Goal: Information Seeking & Learning: Learn about a topic

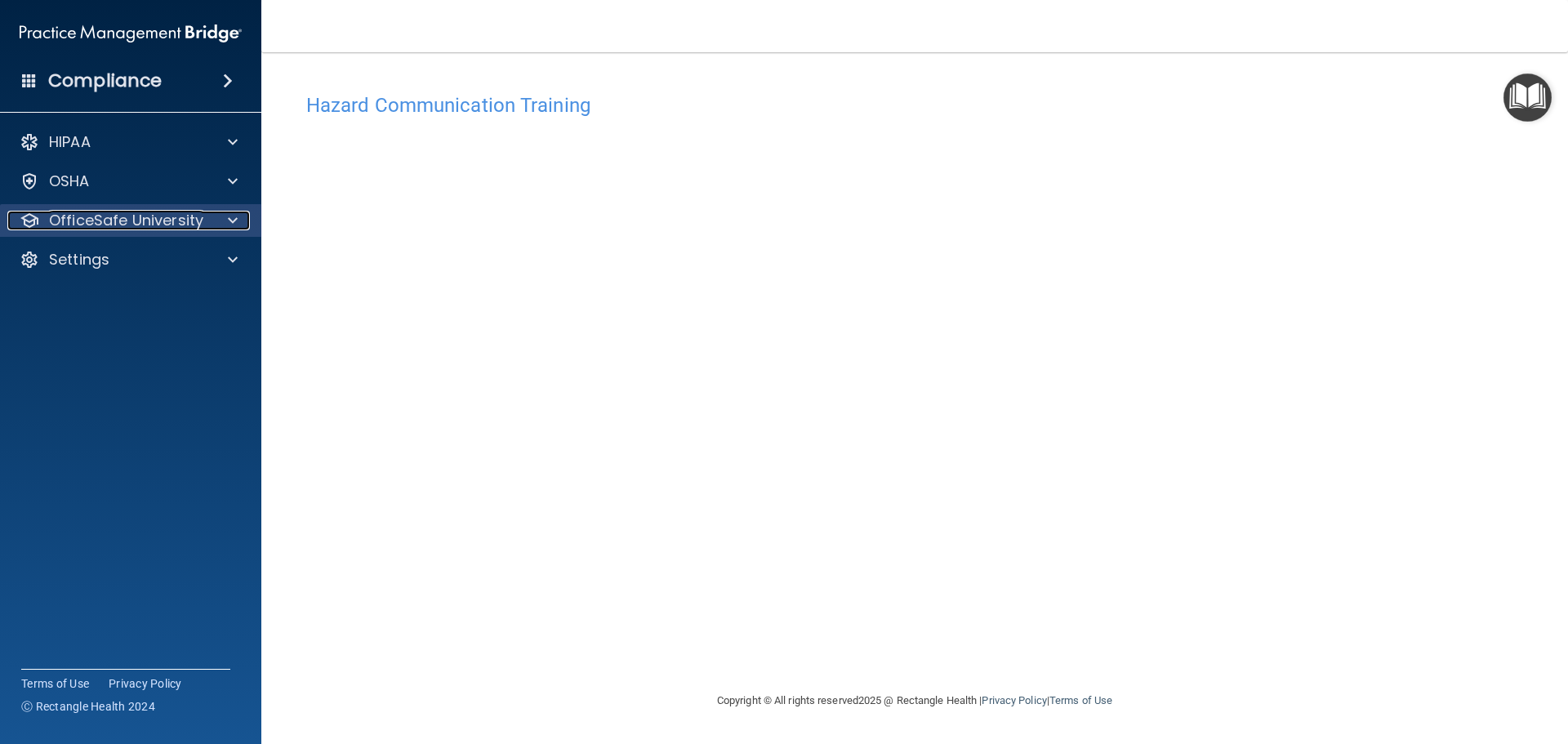
click at [225, 218] on div at bounding box center [230, 220] width 41 height 20
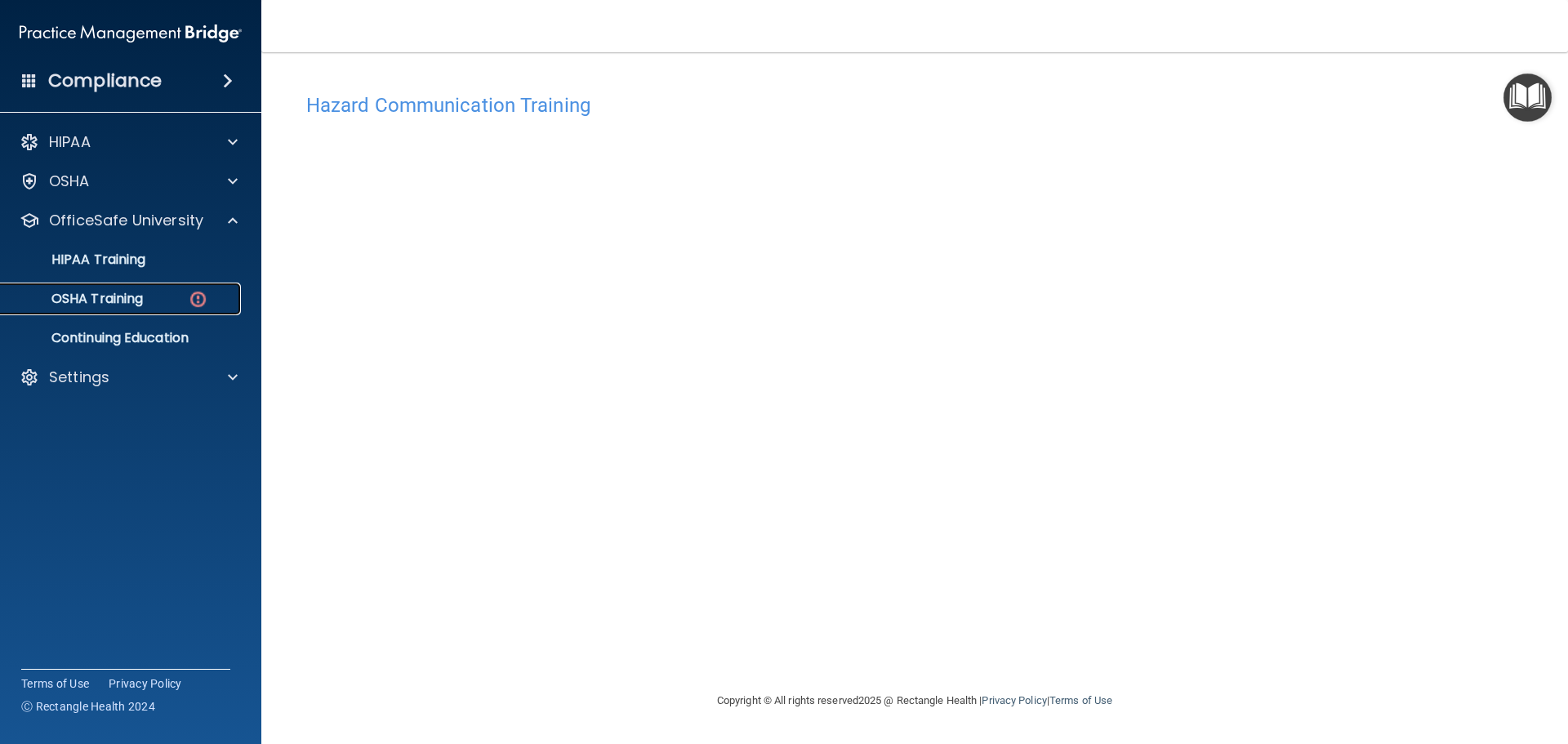
click at [126, 298] on p "OSHA Training" at bounding box center [76, 298] width 132 height 16
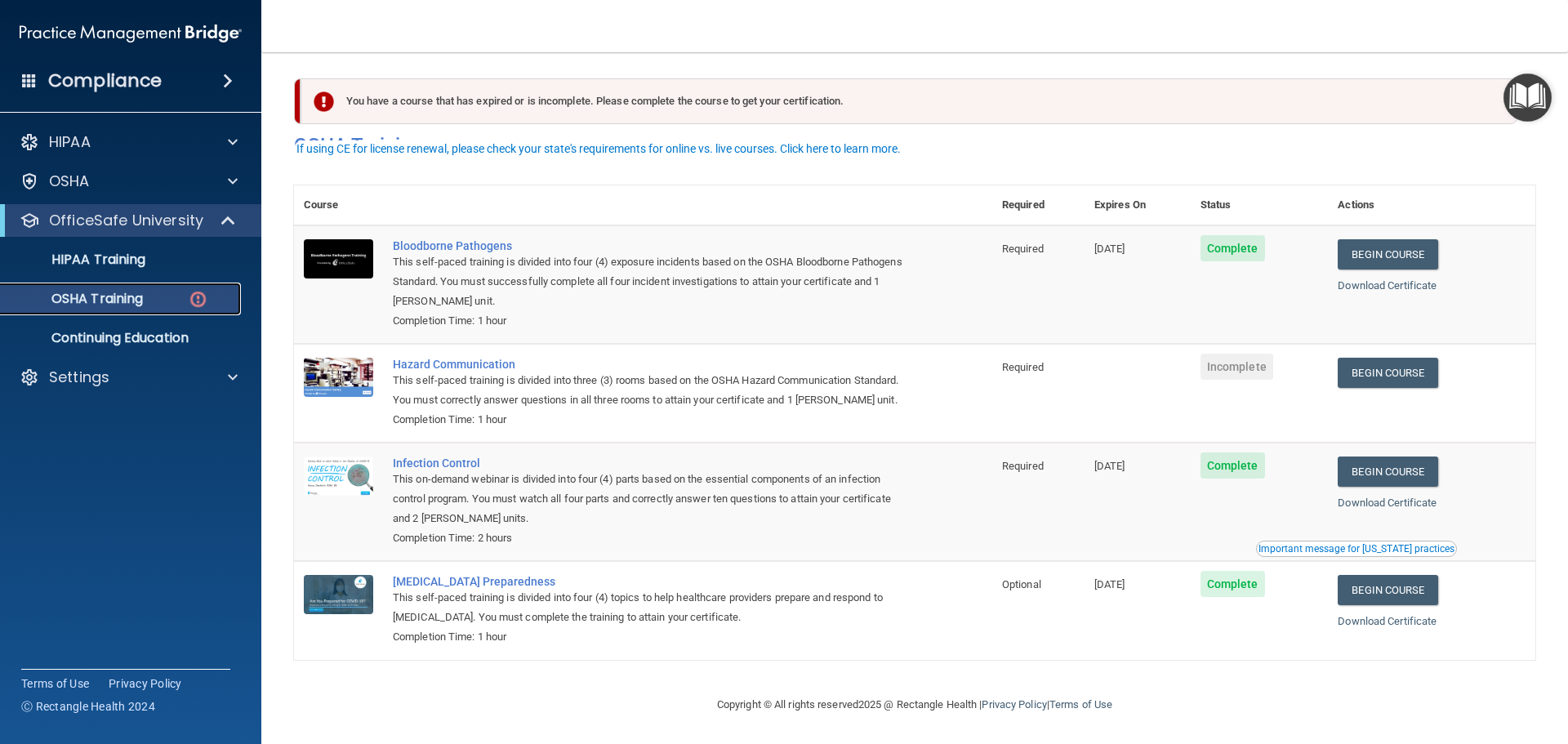
scroll to position [27, 0]
click at [758, 358] on link "Begin Course" at bounding box center [1387, 372] width 100 height 30
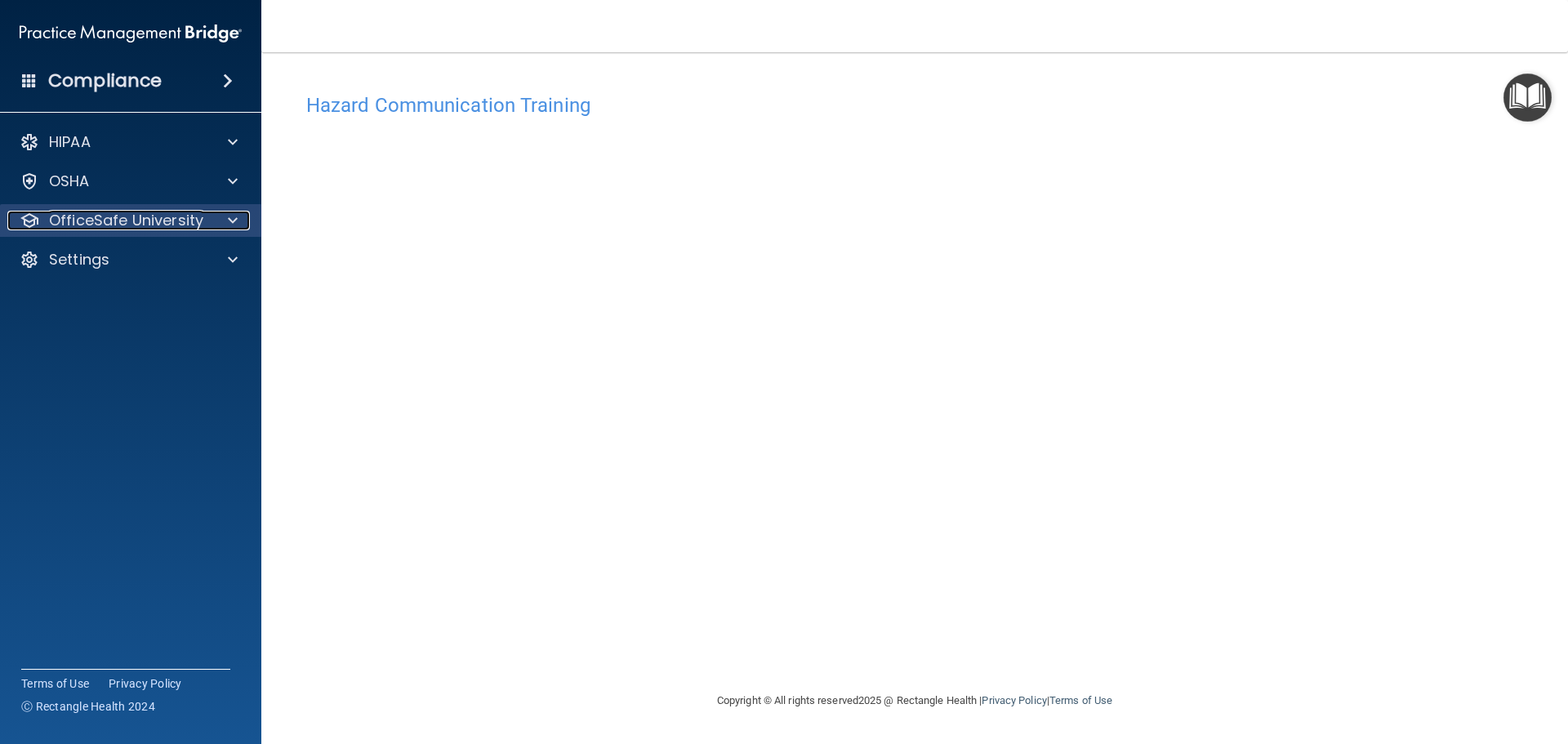
click at [185, 218] on p "OfficeSafe University" at bounding box center [125, 220] width 154 height 20
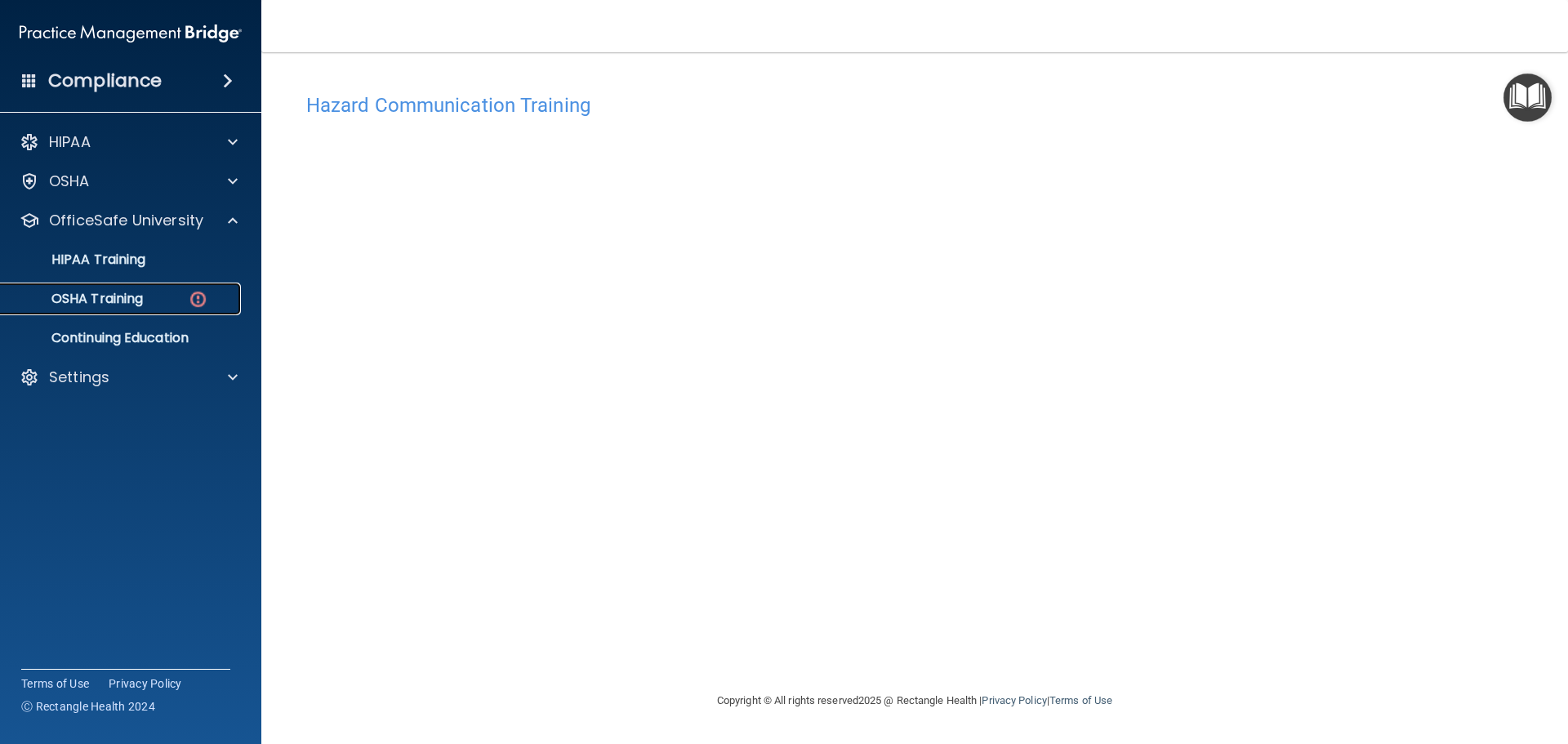
click at [91, 297] on p "OSHA Training" at bounding box center [76, 298] width 132 height 16
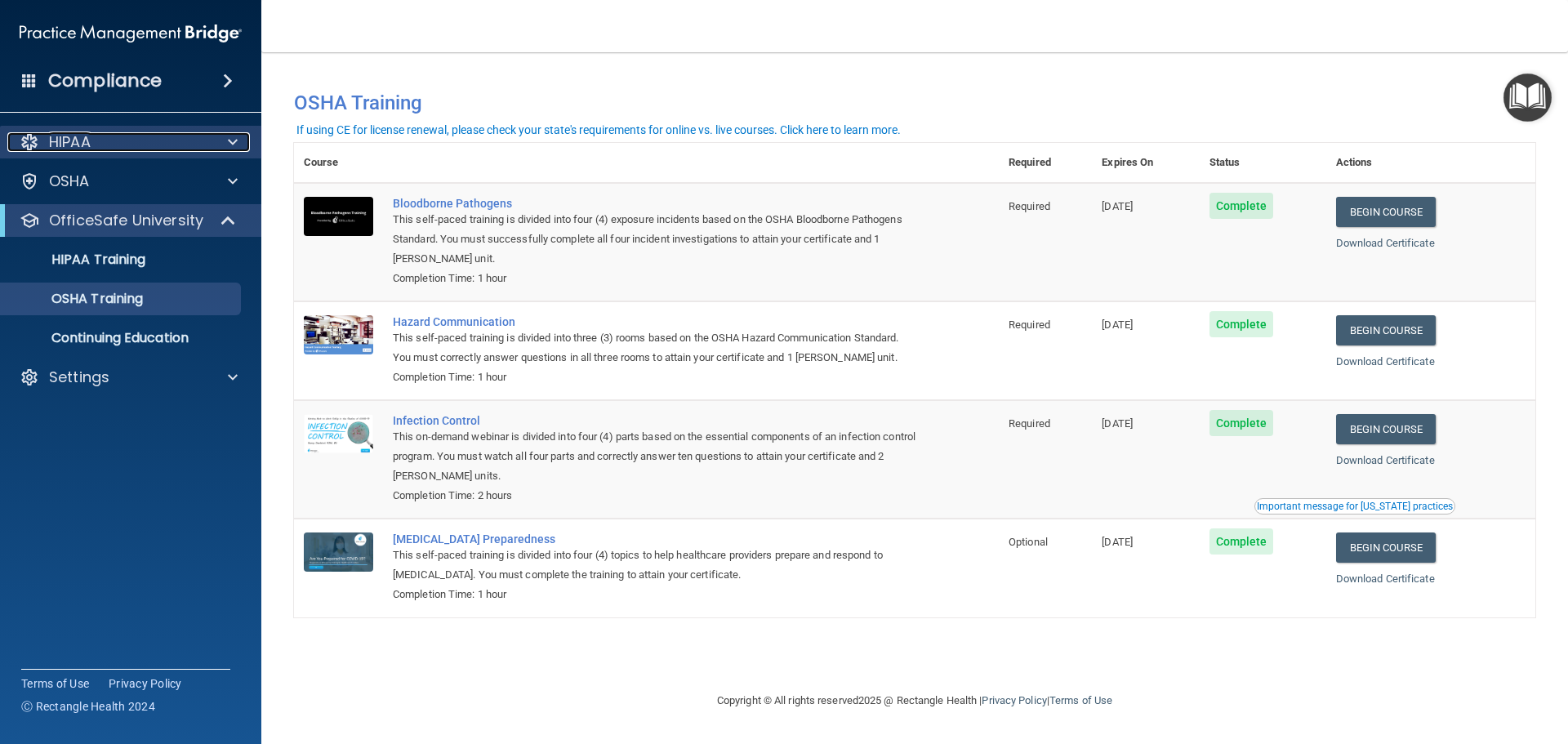
click at [61, 134] on p "HIPAA" at bounding box center [69, 141] width 42 height 20
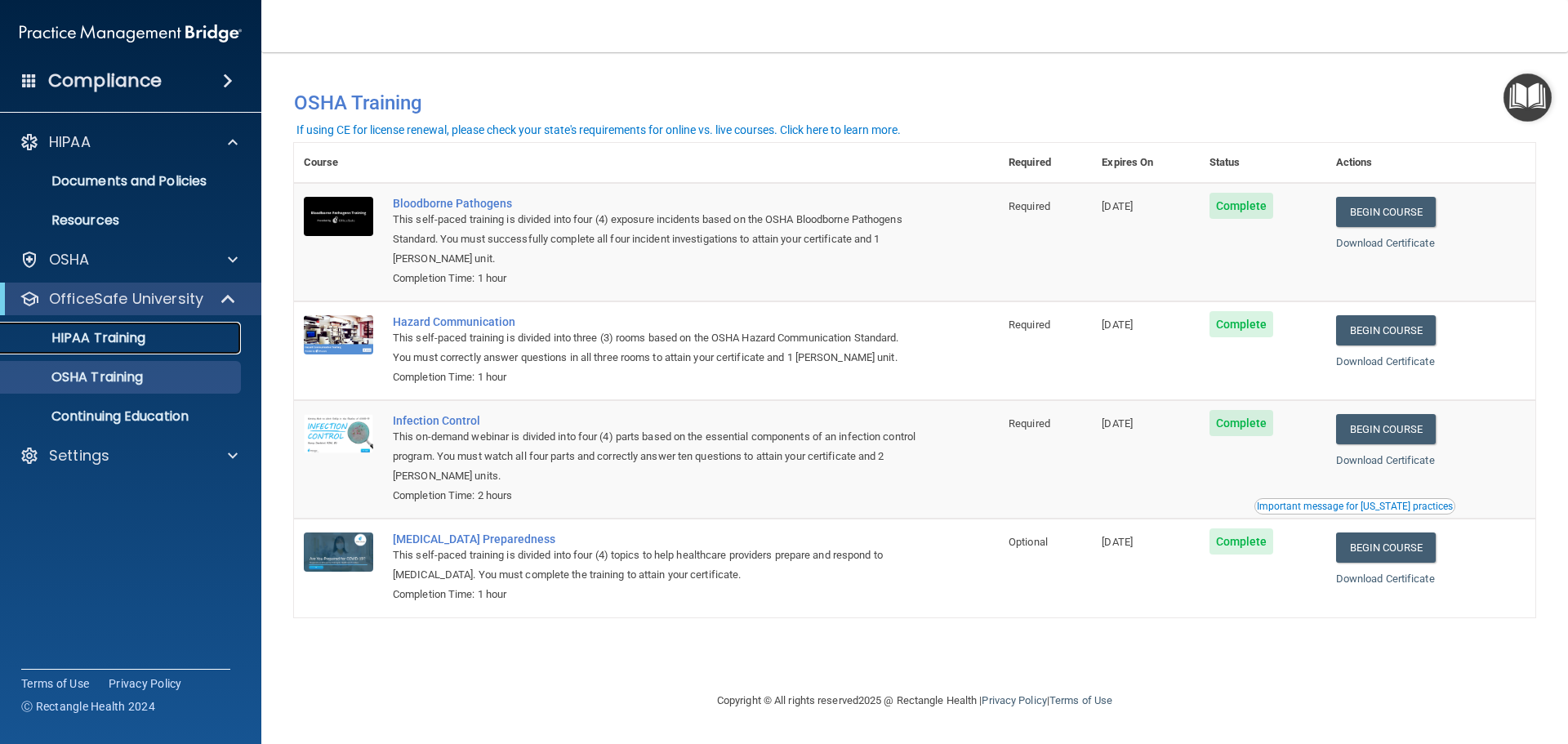
click at [110, 336] on p "HIPAA Training" at bounding box center [78, 337] width 135 height 16
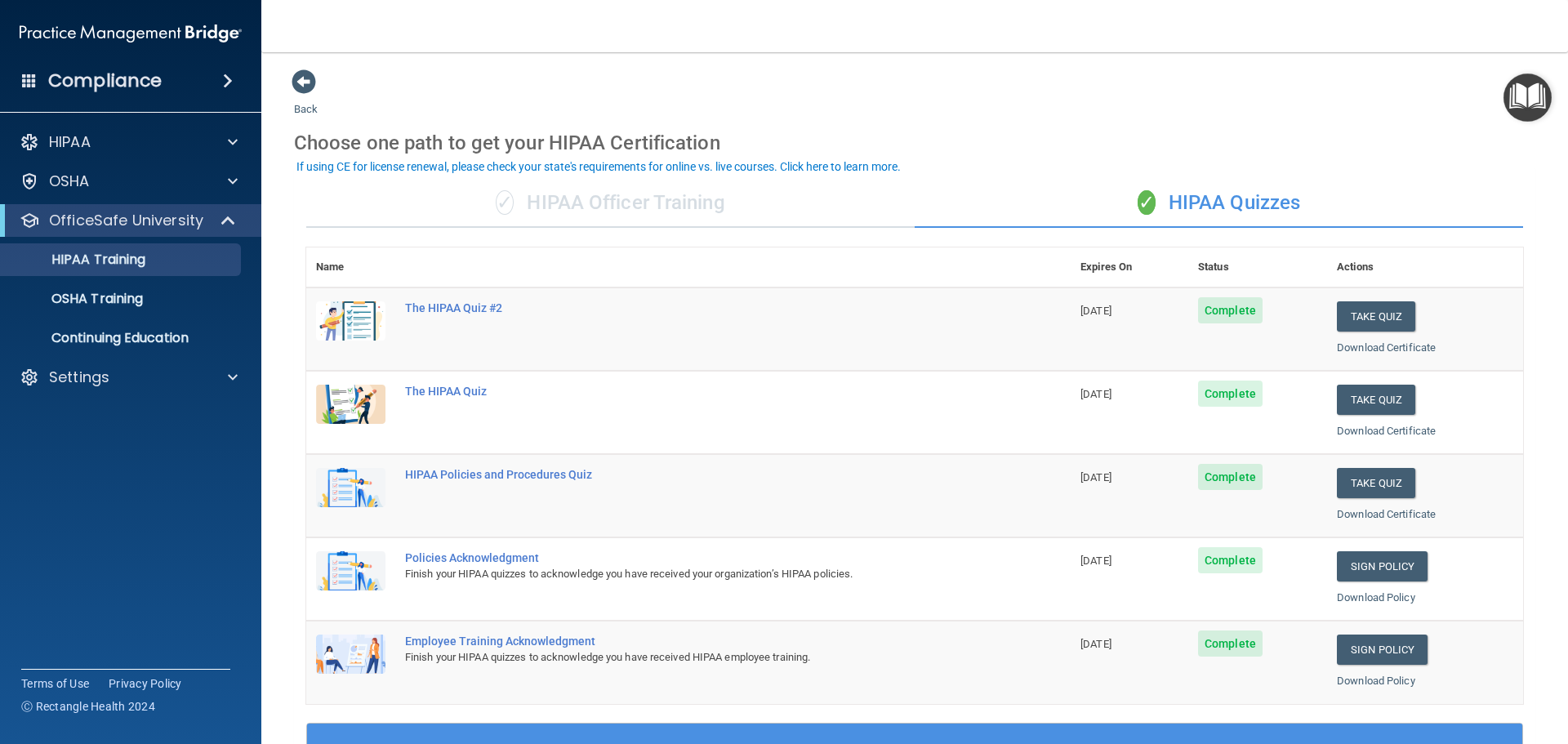
click at [221, 72] on div "Compliance" at bounding box center [130, 81] width 262 height 36
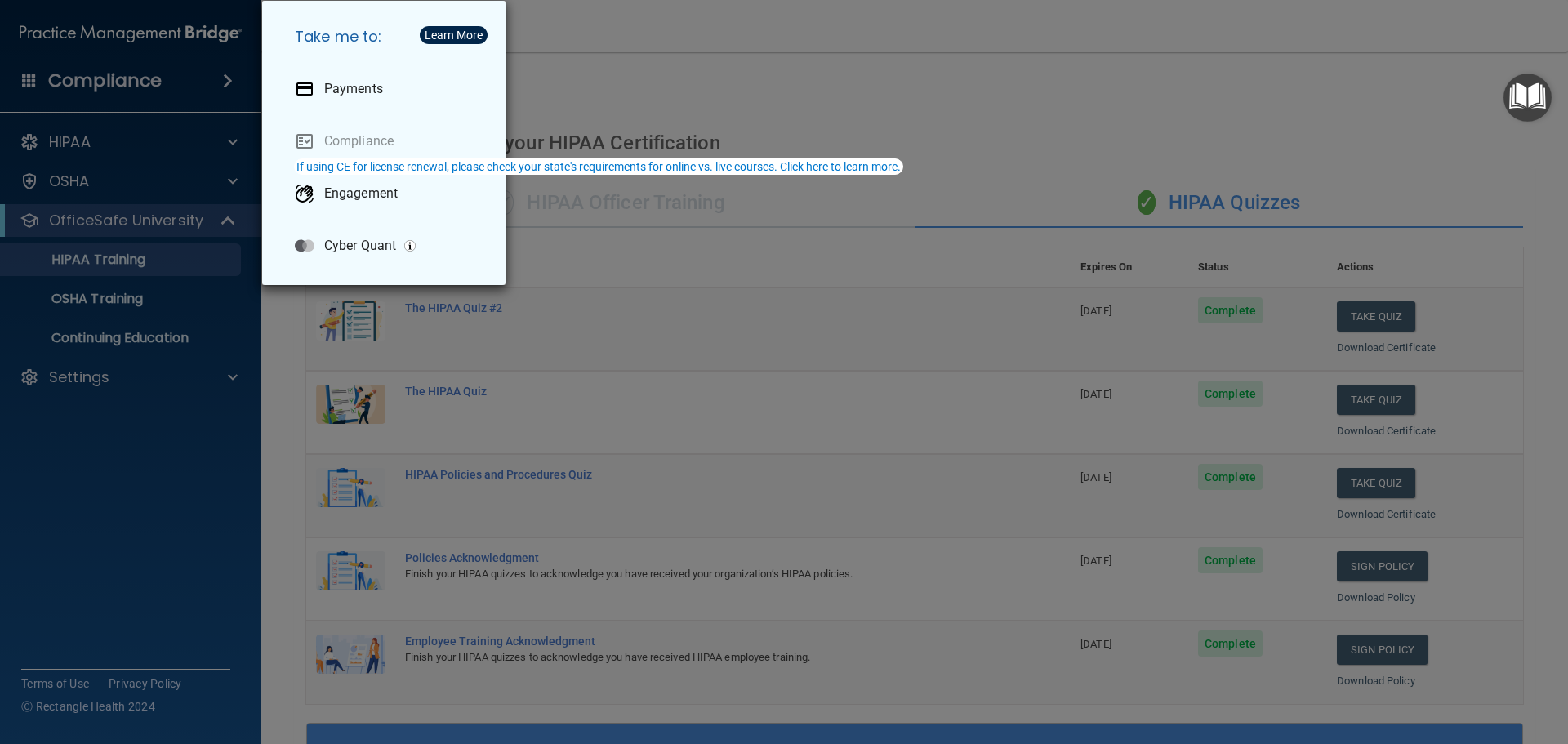
click at [366, 165] on div "If using CE for license renewal, please check your state's requirements for onl…" at bounding box center [599, 166] width 605 height 11
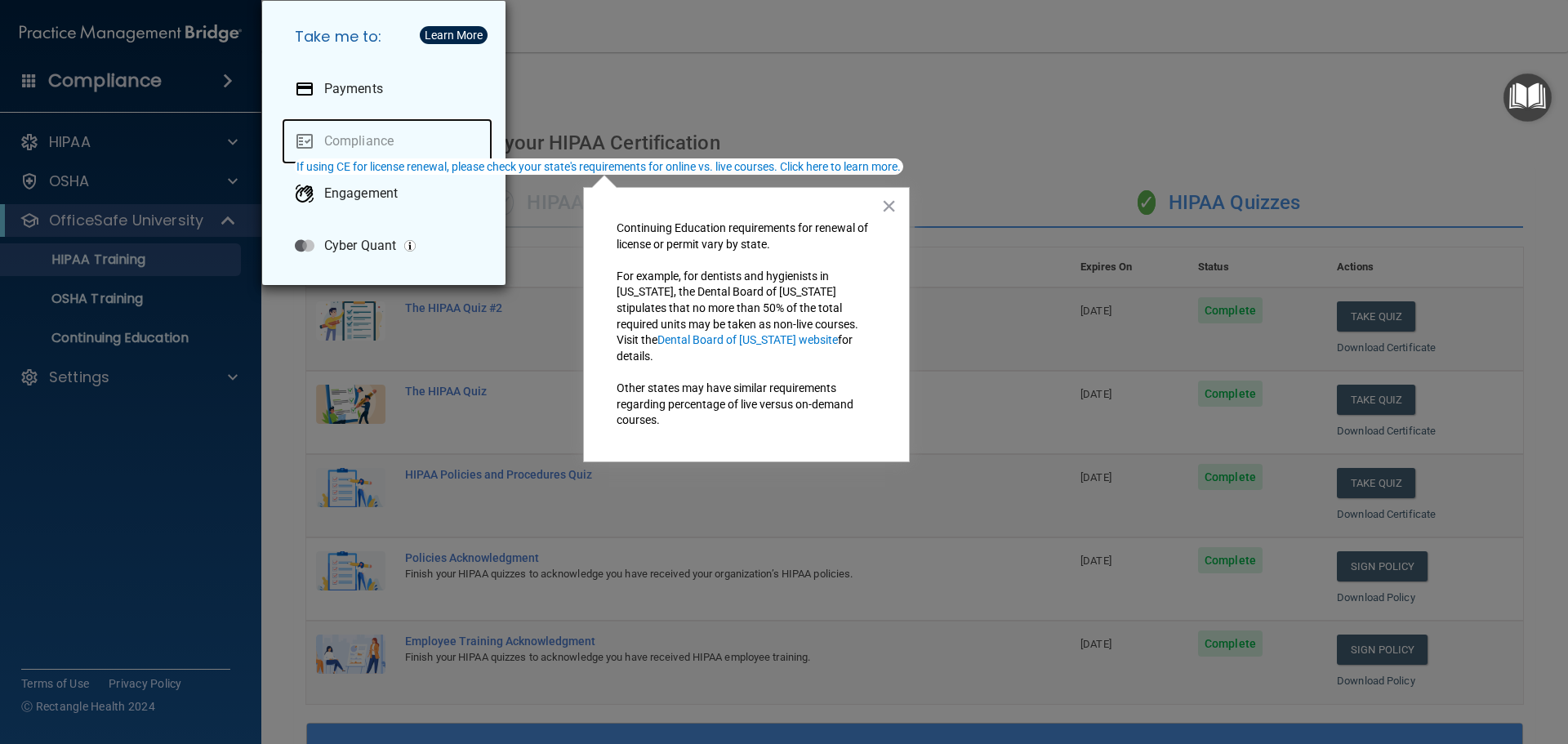
click at [372, 145] on link "Compliance" at bounding box center [387, 141] width 211 height 46
click at [155, 160] on div "Take me to: Payments Compliance Engagement Cyber Quant" at bounding box center [784, 372] width 1568 height 744
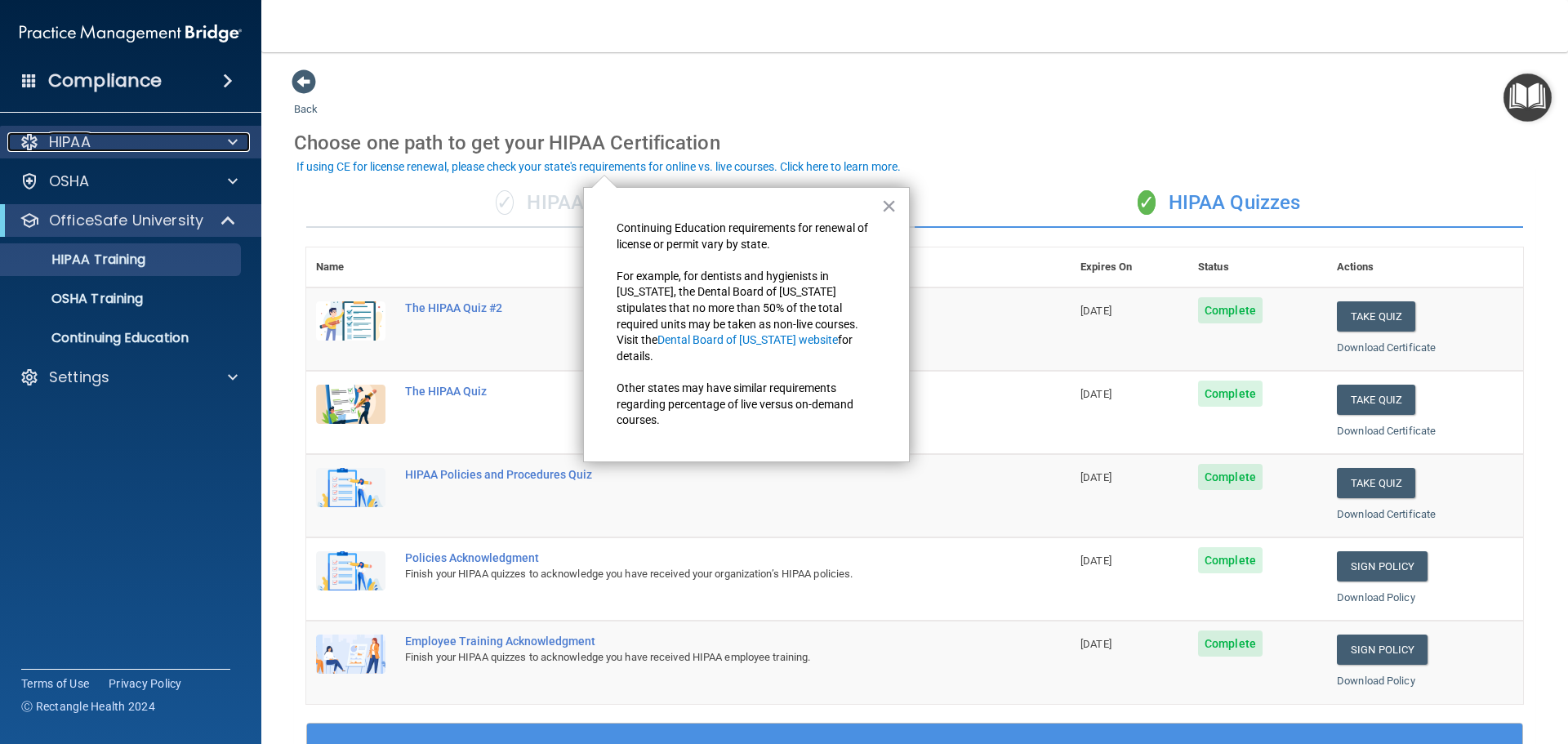
click at [70, 136] on p "HIPAA" at bounding box center [69, 141] width 42 height 20
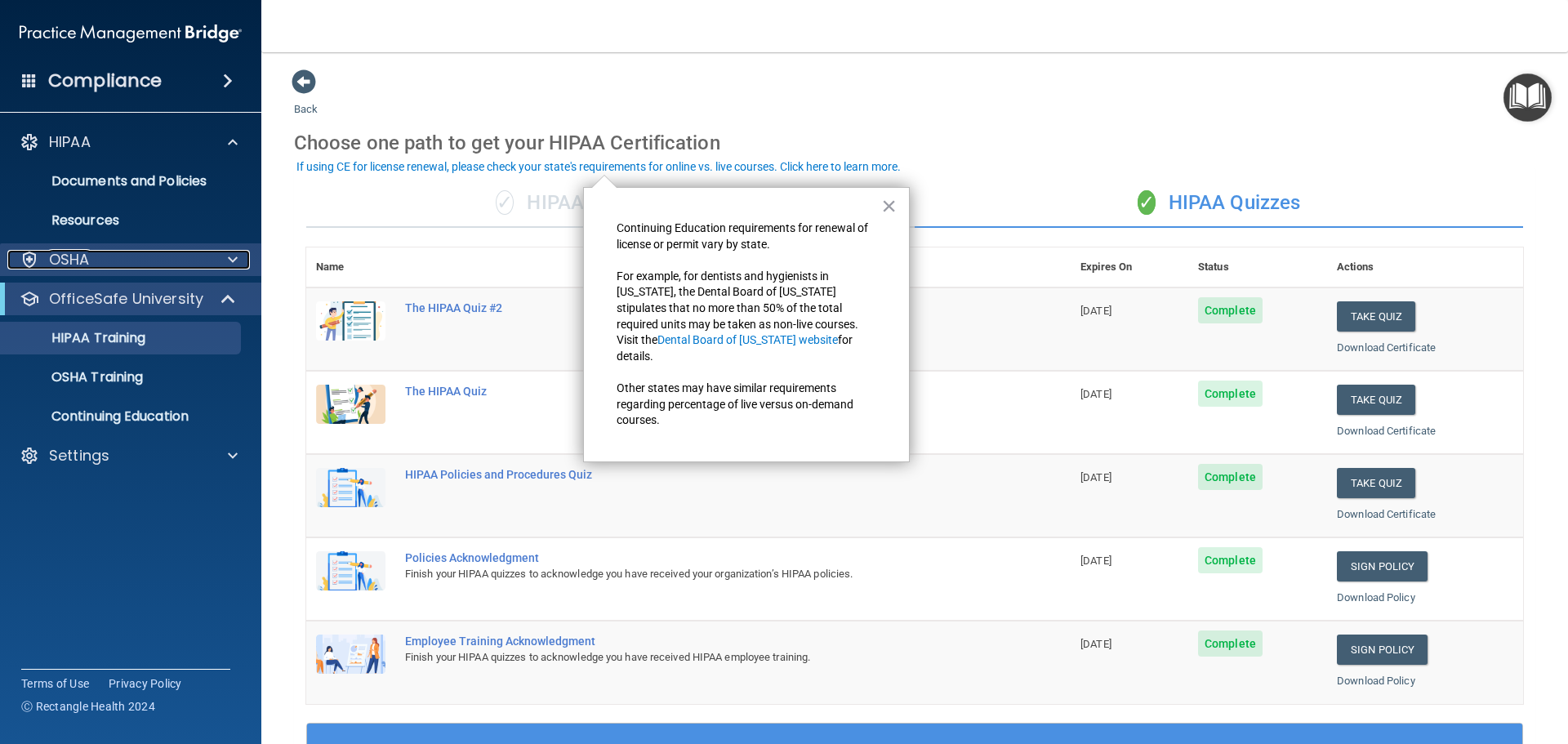
click at [68, 263] on p "OSHA" at bounding box center [69, 259] width 41 height 20
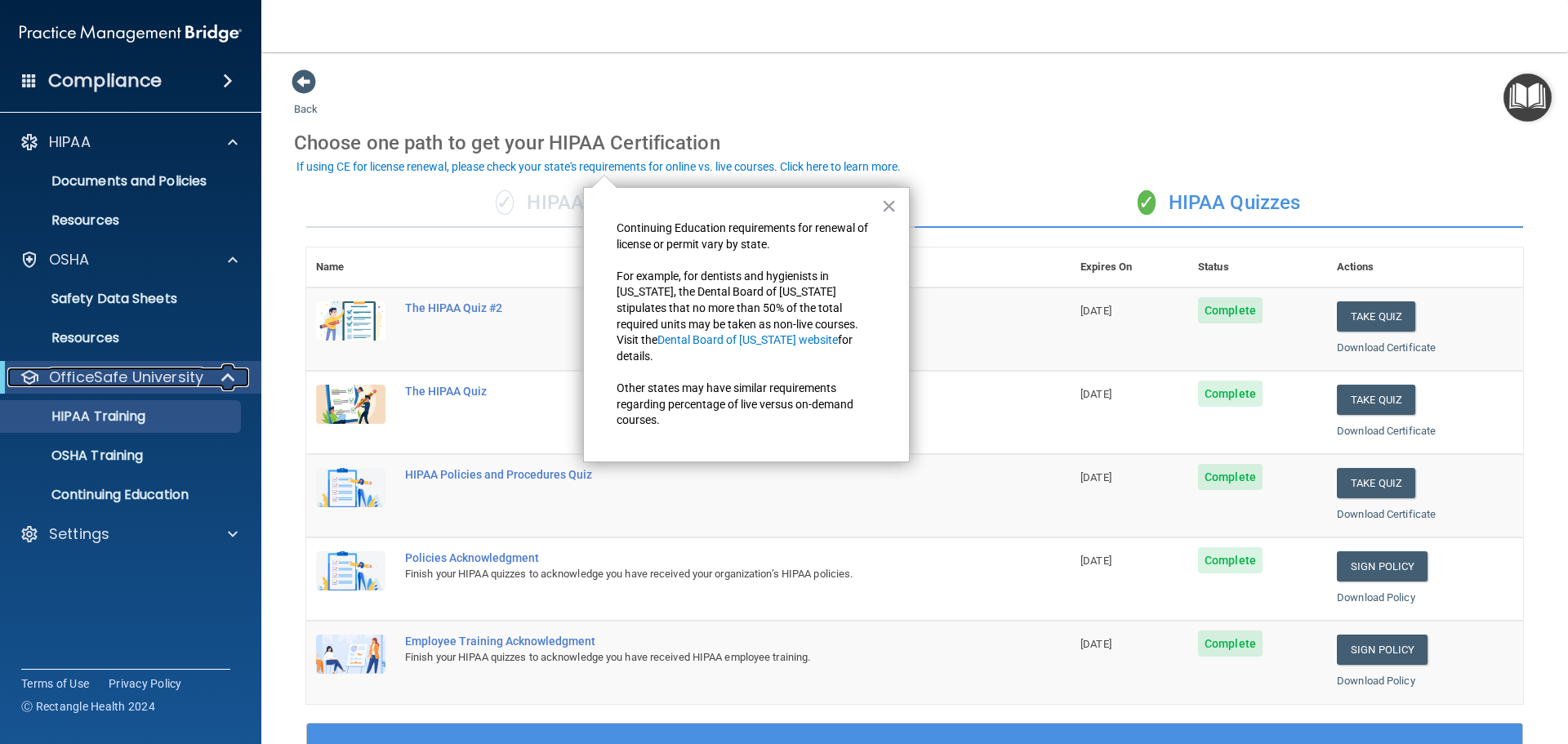
click at [229, 376] on span at bounding box center [230, 377] width 14 height 20
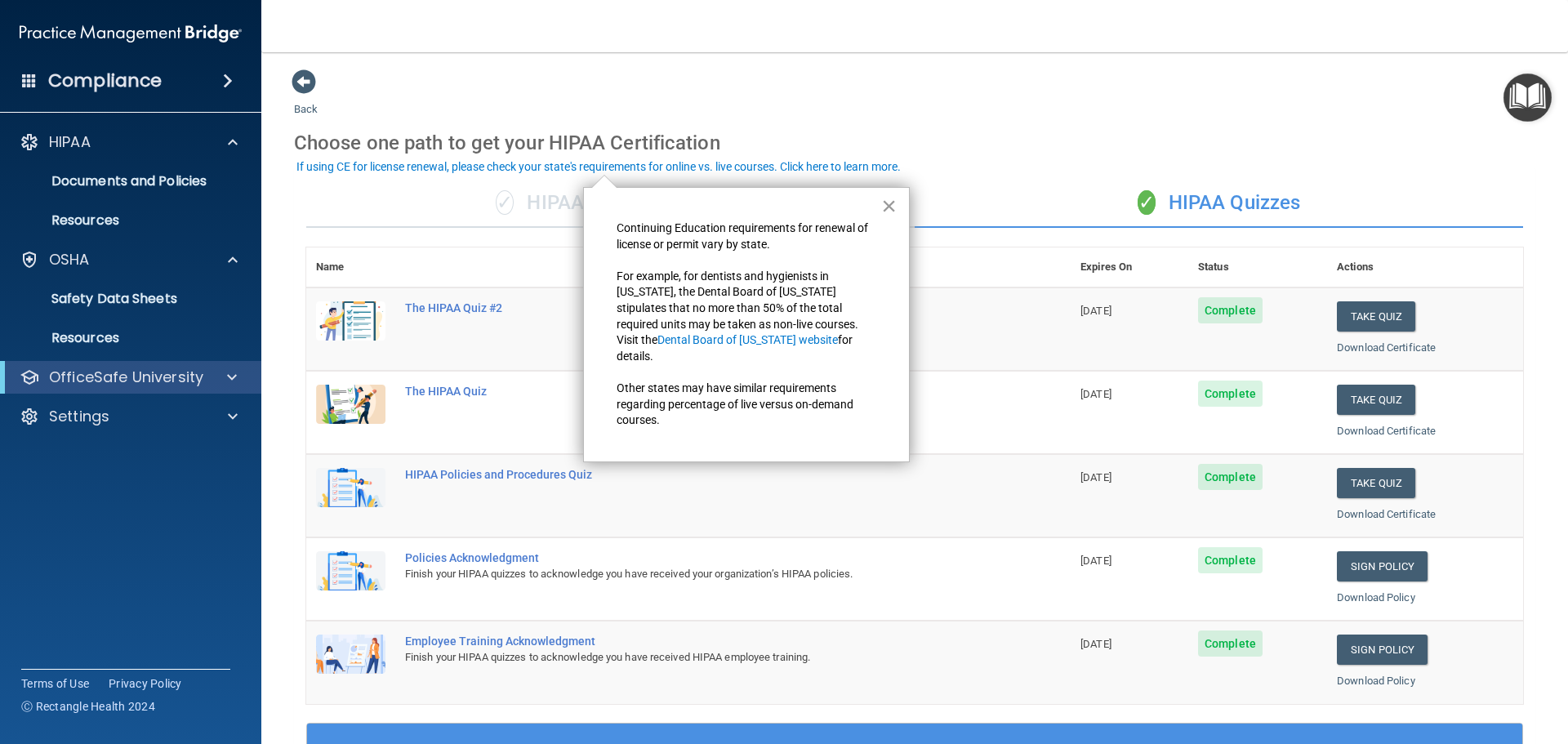
click at [889, 205] on button "×" at bounding box center [889, 205] width 15 height 26
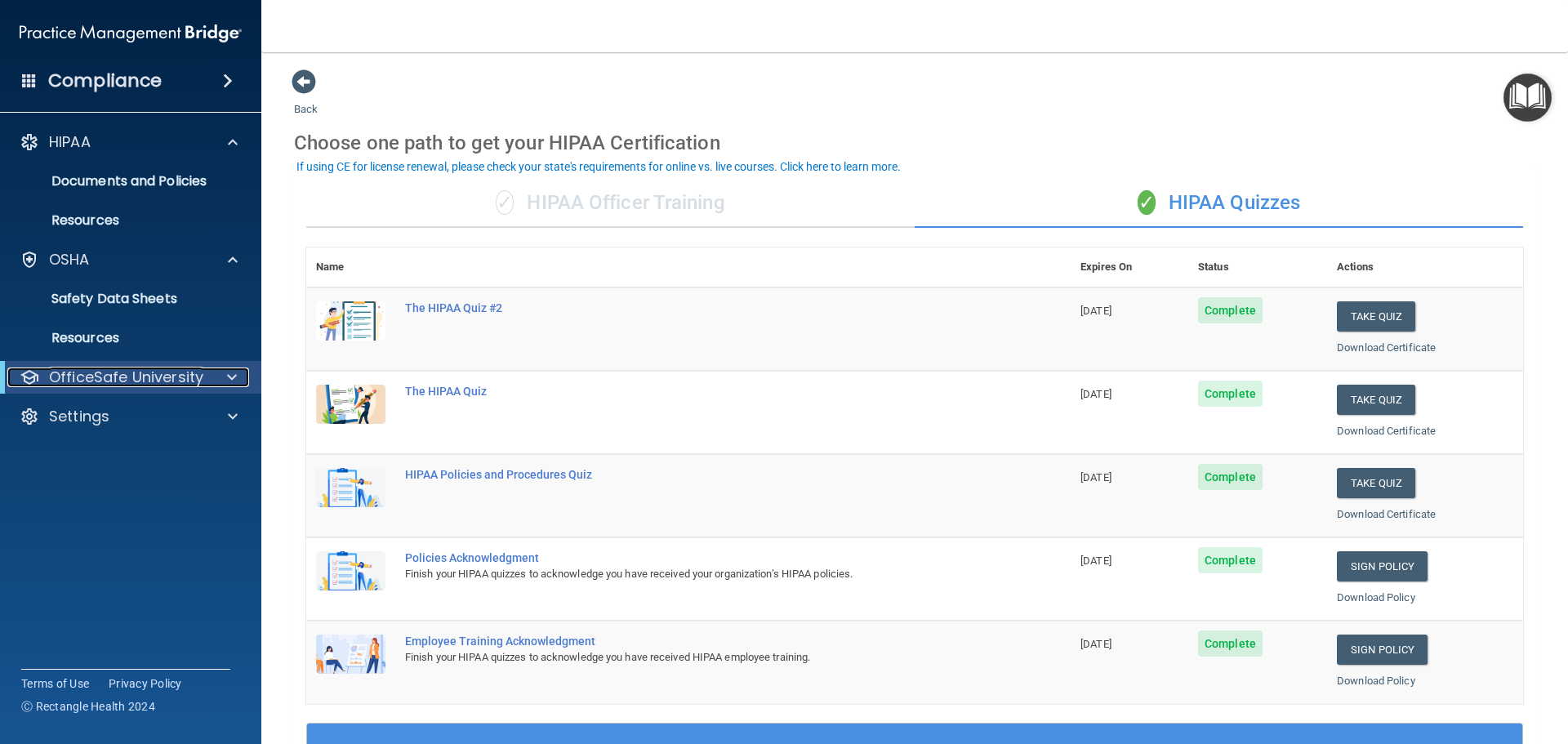
click at [113, 380] on p "OfficeSafe University" at bounding box center [125, 377] width 154 height 20
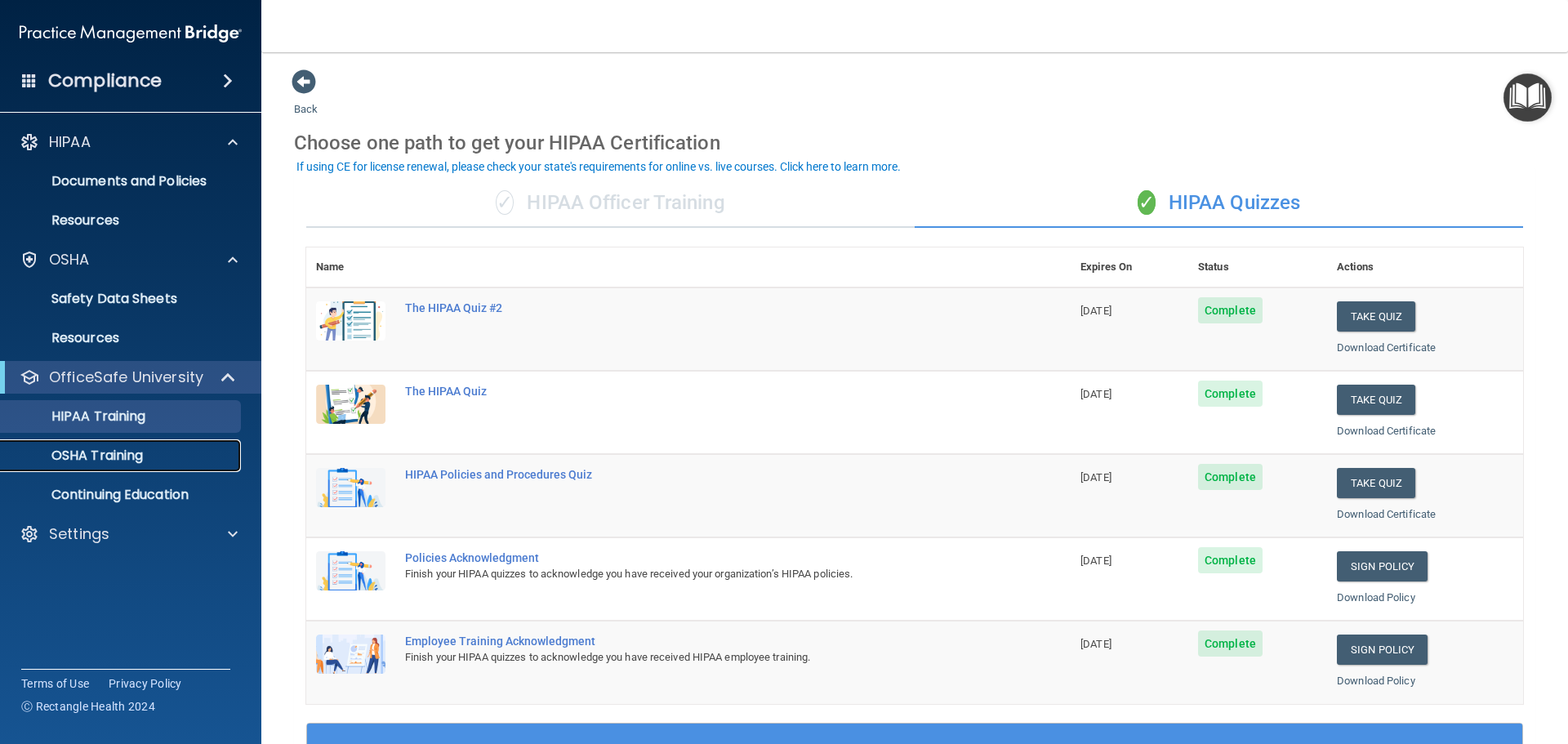
click at [122, 449] on p "OSHA Training" at bounding box center [76, 455] width 132 height 16
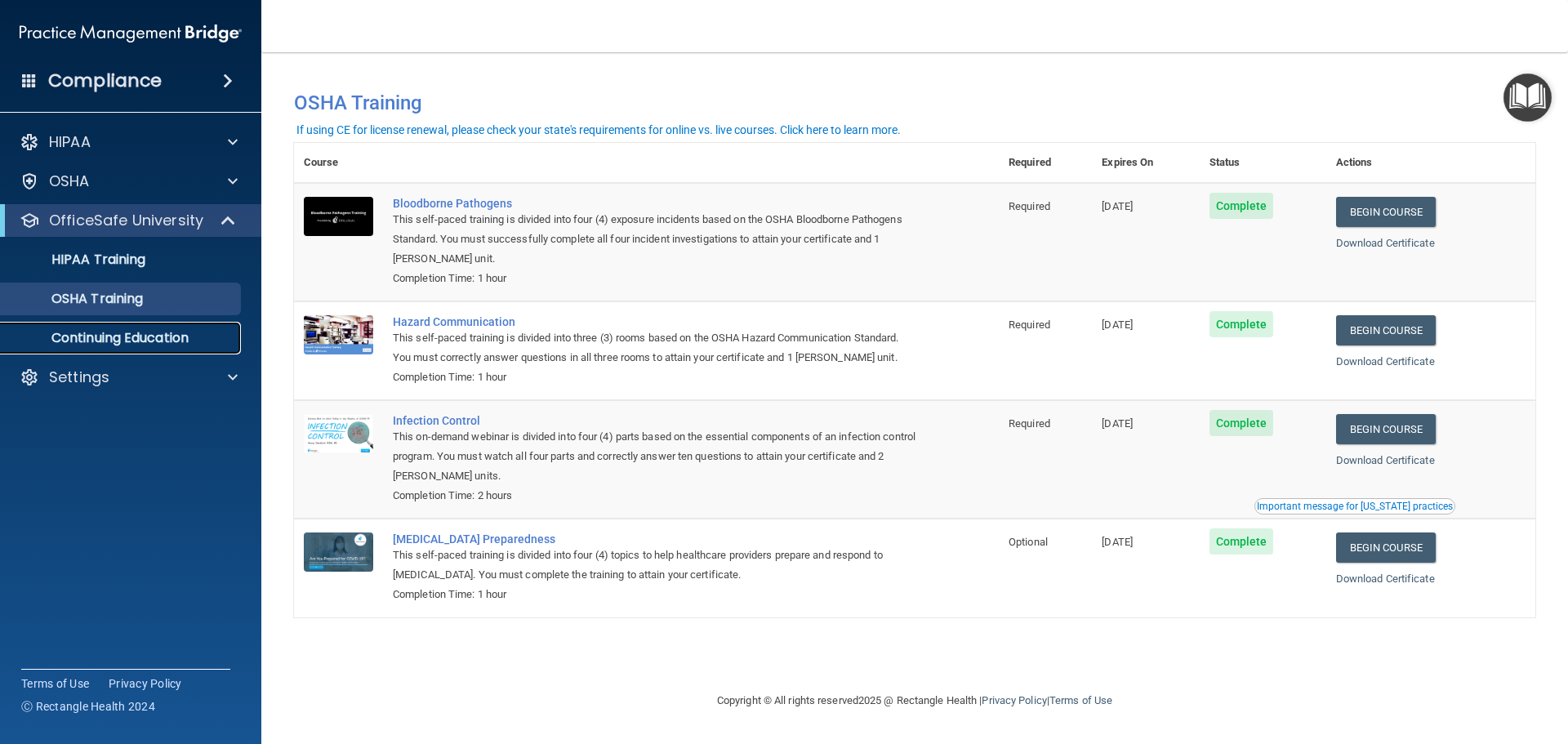
click at [167, 337] on p "Continuing Education" at bounding box center [122, 337] width 223 height 16
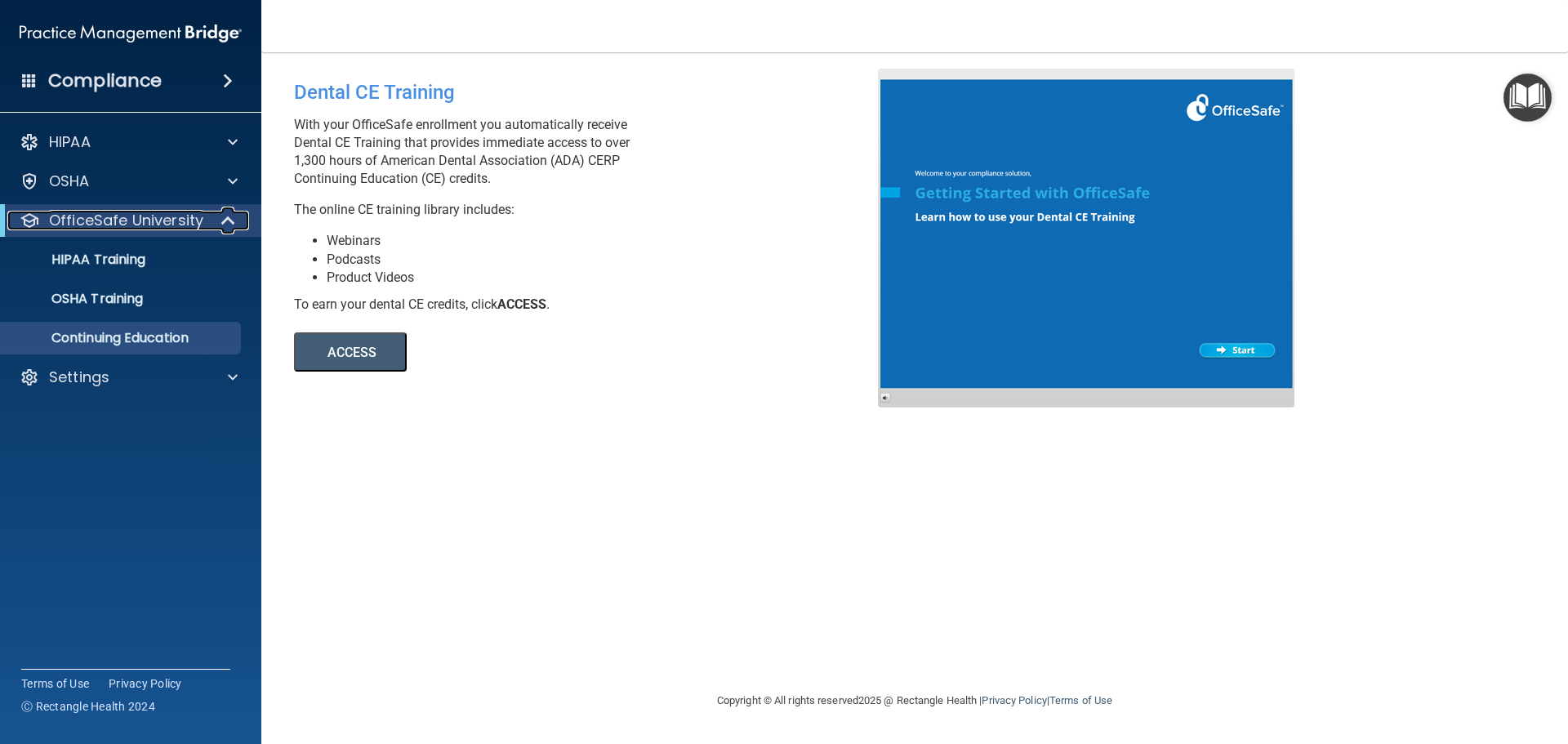
click at [179, 215] on p "OfficeSafe University" at bounding box center [125, 220] width 154 height 20
click at [234, 221] on span at bounding box center [231, 220] width 9 height 20
click at [165, 261] on div "HIPAA Training" at bounding box center [122, 259] width 223 height 16
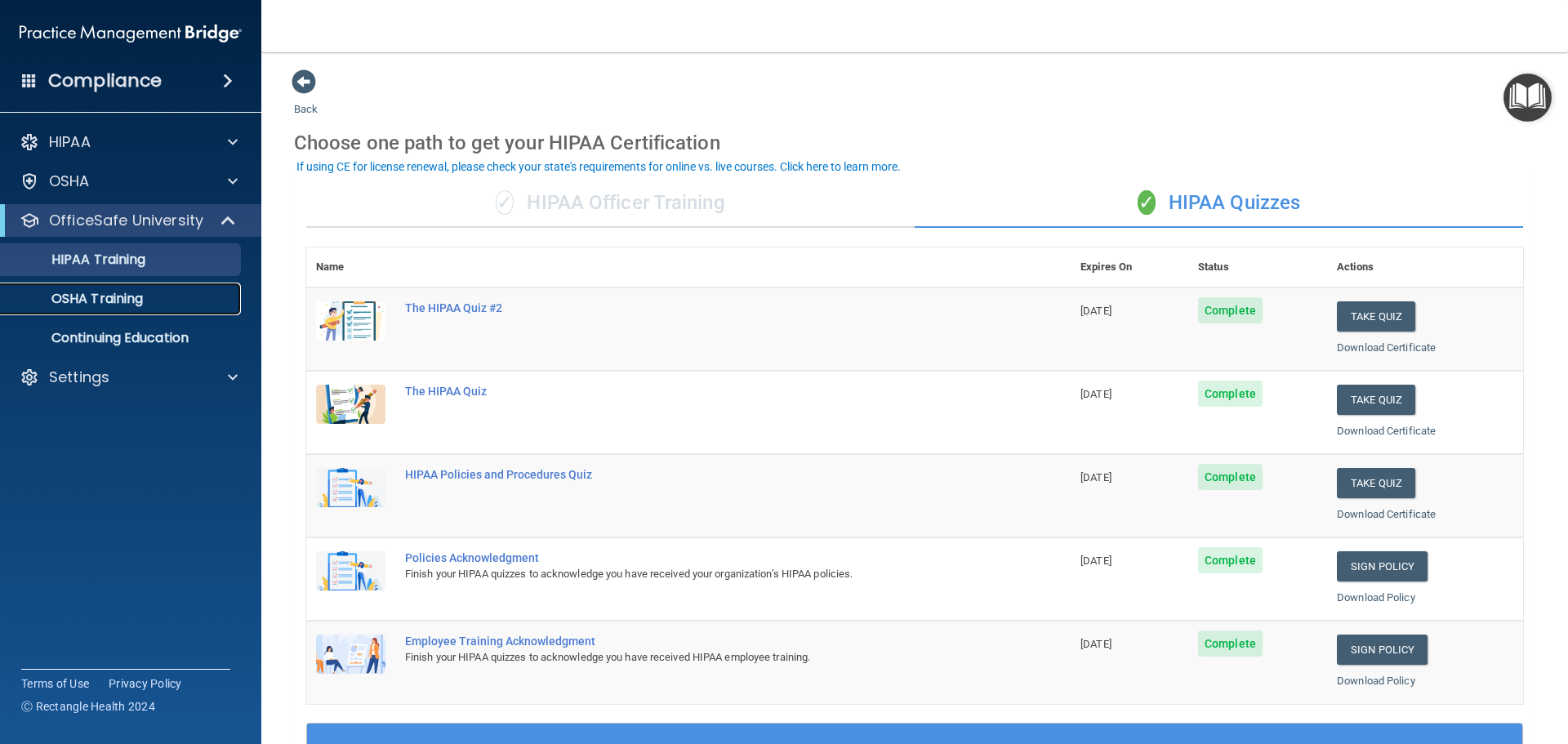
click at [152, 299] on div "OSHA Training" at bounding box center [122, 298] width 223 height 16
